Goal: Information Seeking & Learning: Find specific fact

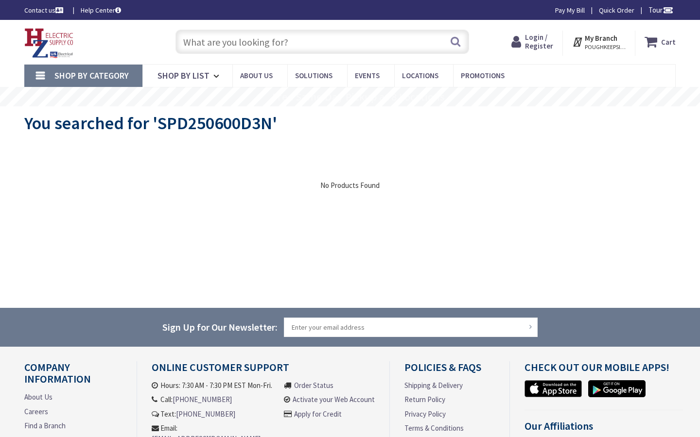
type input "Fourth St Ext, Newnan, GA 30263, USA"
